Goal: Task Accomplishment & Management: Use online tool/utility

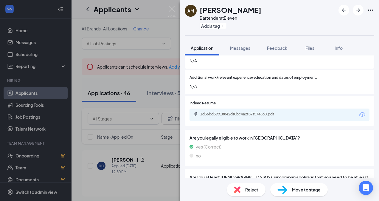
scroll to position [322, 0]
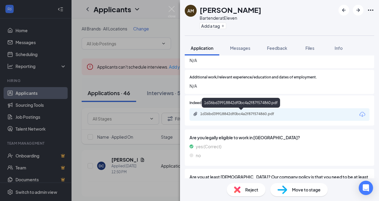
click at [269, 115] on div "1d36bd39918842df0bc4a2f87f574860.pdf" at bounding box center [242, 114] width 84 height 5
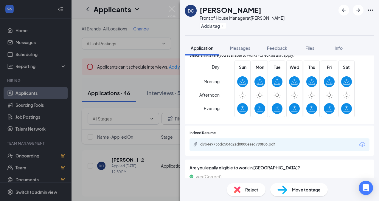
scroll to position [191, 0]
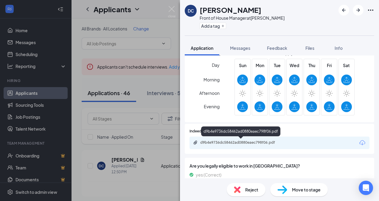
click at [254, 141] on div "d9b4e9736dc58462ad0880eaec798f06.pdf" at bounding box center [242, 142] width 84 height 5
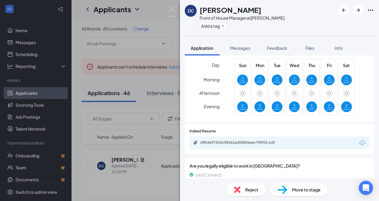
click at [289, 194] on div "Move to stage" at bounding box center [300, 189] width 58 height 13
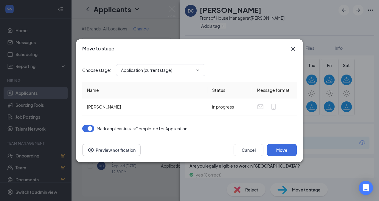
type input "Review Stage (next stage)"
click at [283, 154] on button "Move" at bounding box center [282, 150] width 30 height 12
